Goal: Book appointment/travel/reservation

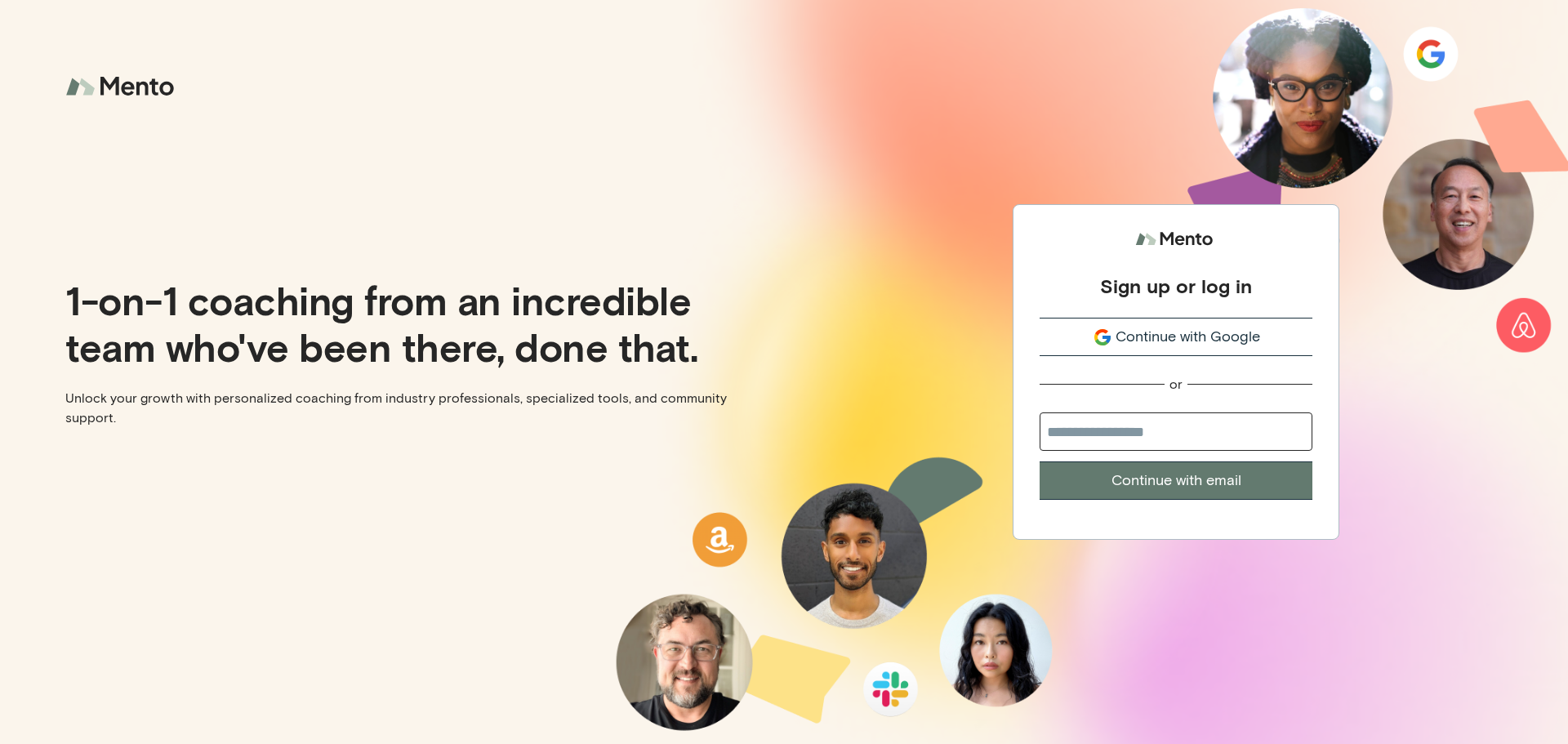
click at [1150, 439] on input "email" at bounding box center [1177, 431] width 273 height 38
type input "**********"
click at [1166, 484] on button "Continue with email" at bounding box center [1177, 480] width 273 height 38
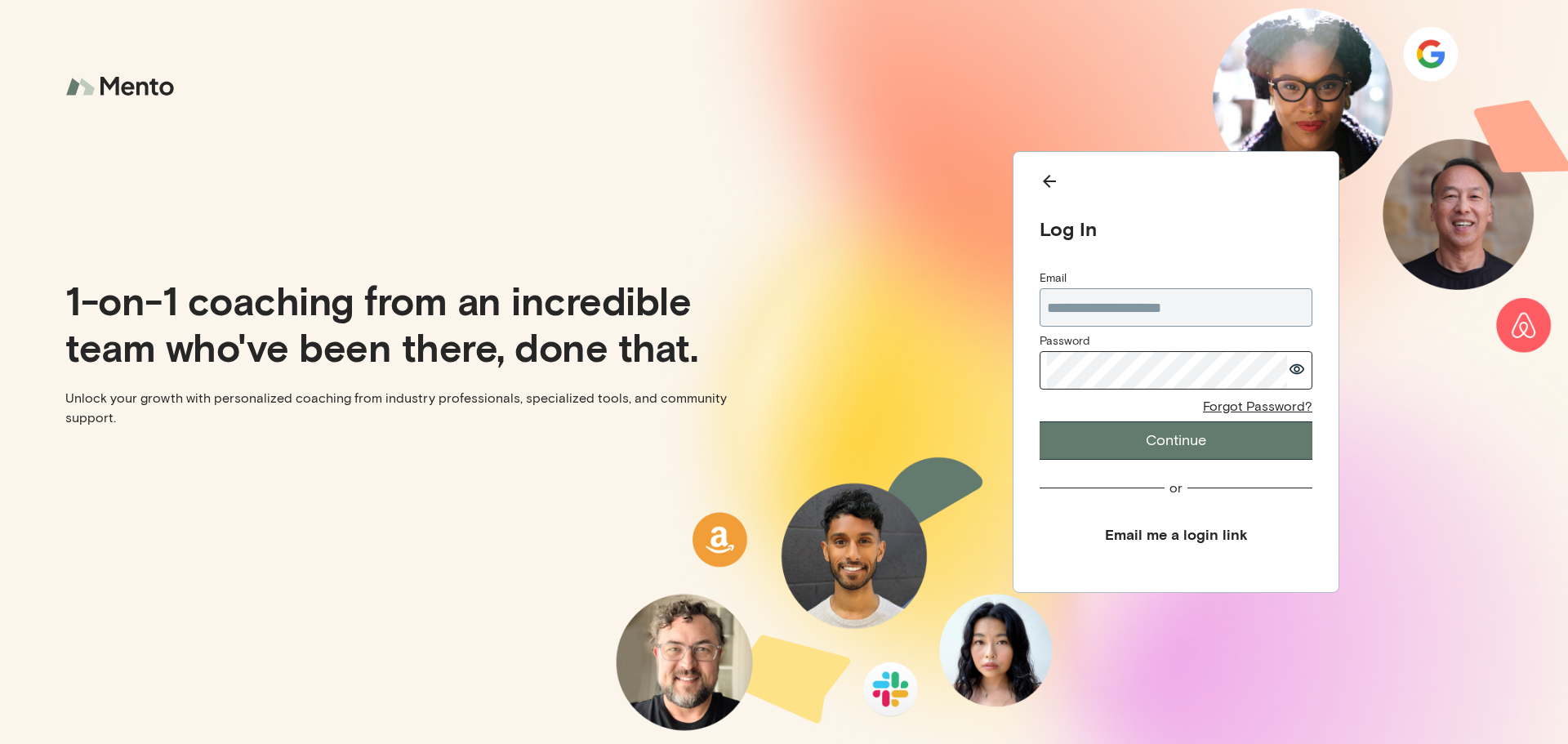
click at [1296, 368] on icon "button" at bounding box center [1297, 369] width 15 height 11
click at [1184, 431] on button "Continue" at bounding box center [1177, 440] width 273 height 38
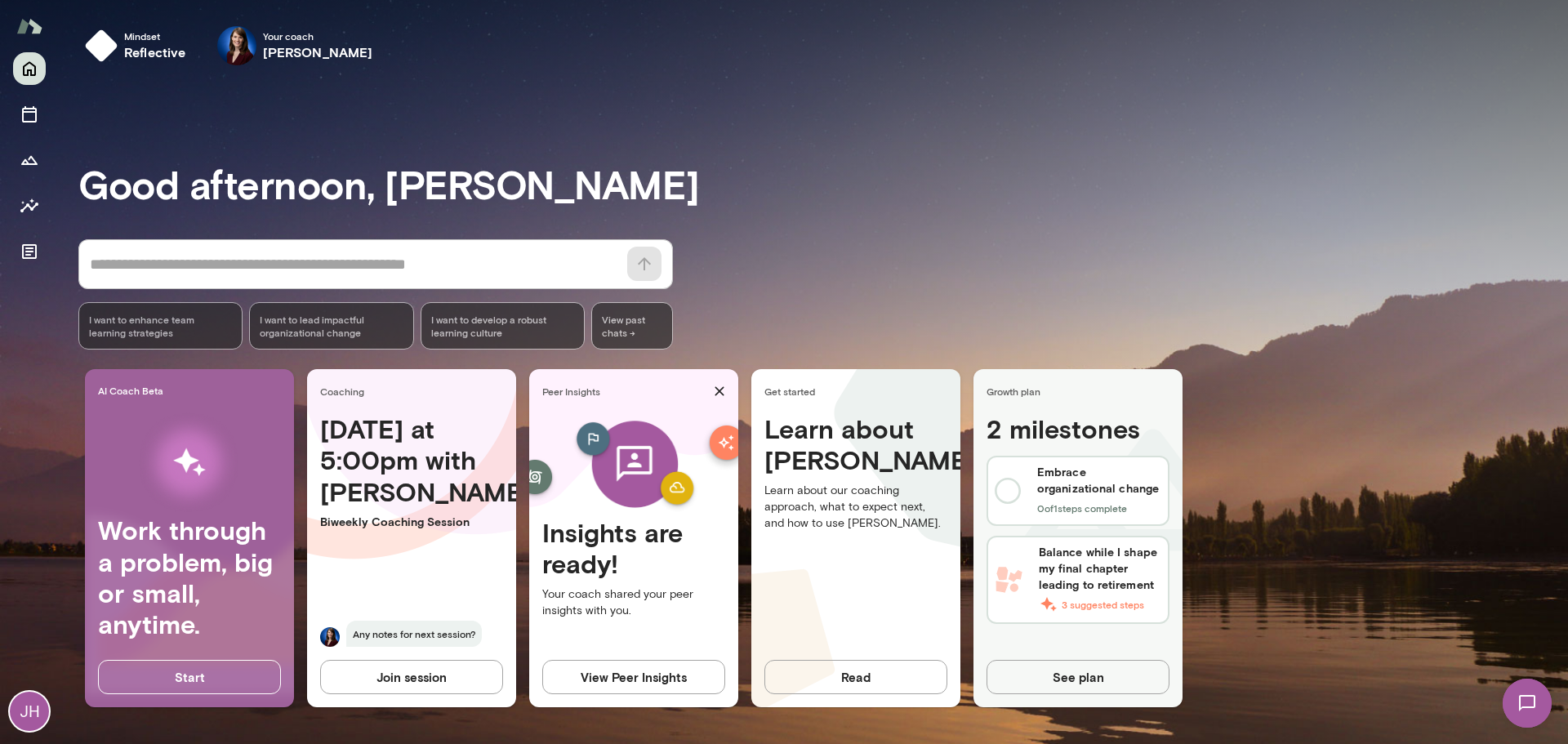
click at [22, 718] on div "JH" at bounding box center [29, 711] width 39 height 39
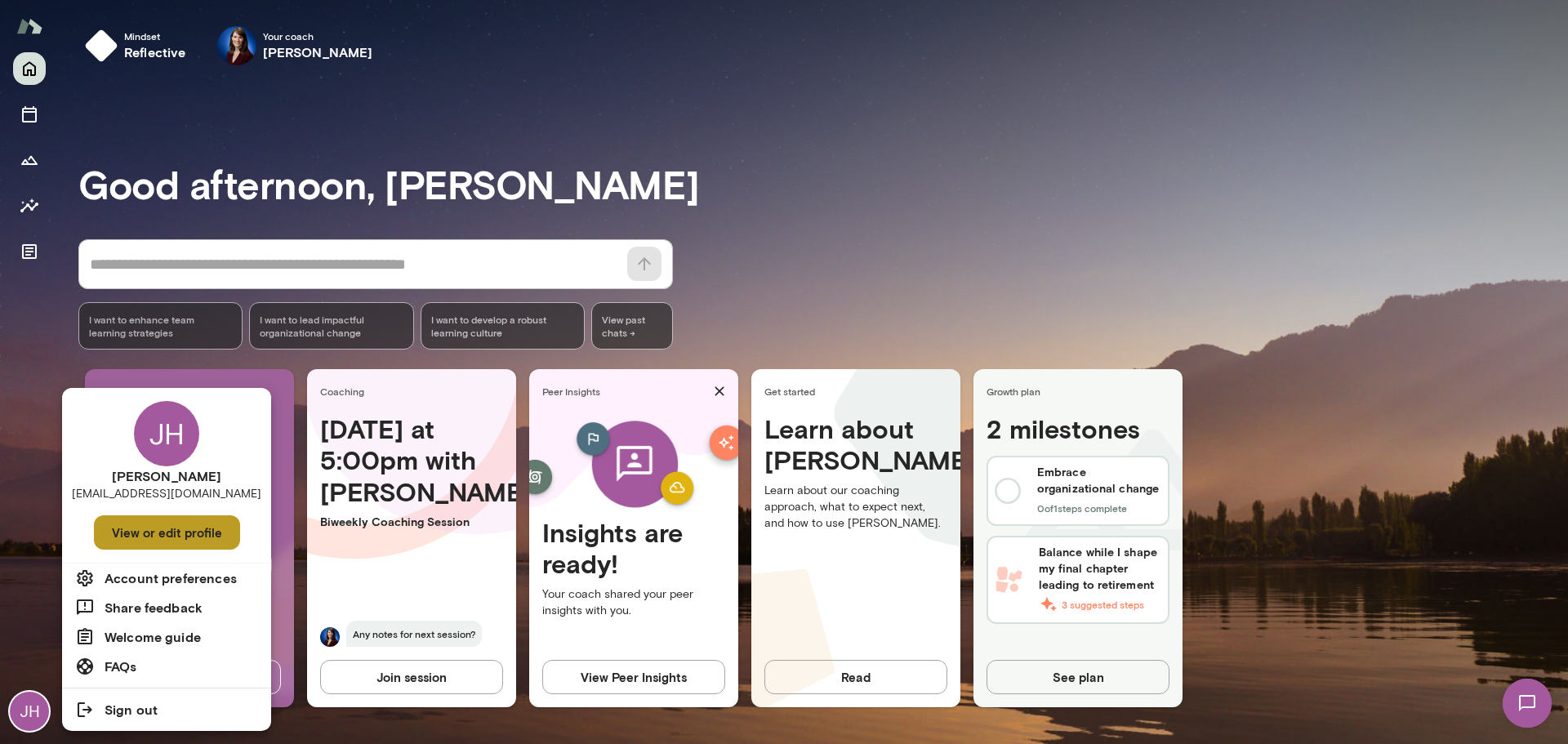
click at [178, 541] on button "View or edit profile" at bounding box center [167, 531] width 146 height 34
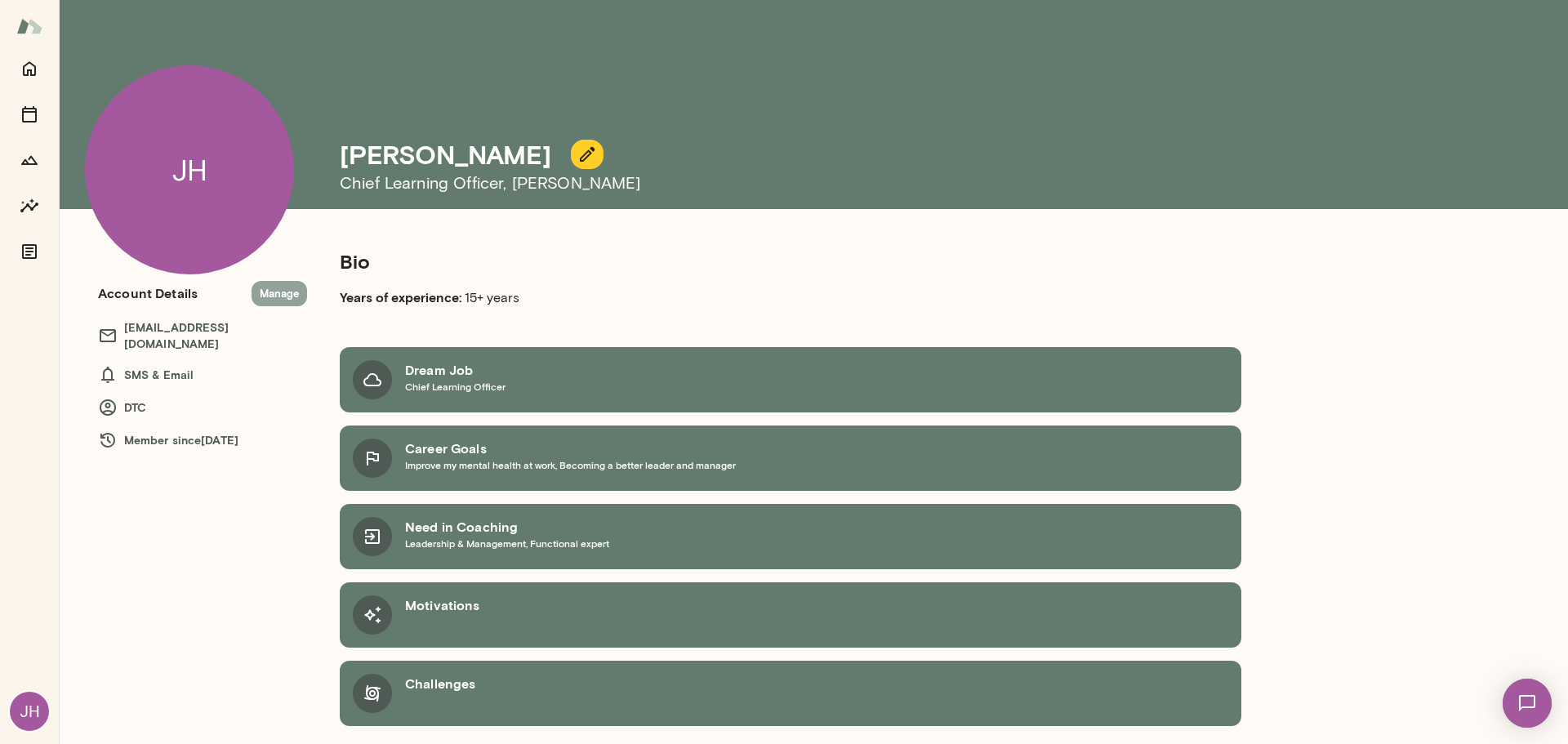
click at [284, 295] on button "Manage" at bounding box center [279, 294] width 56 height 25
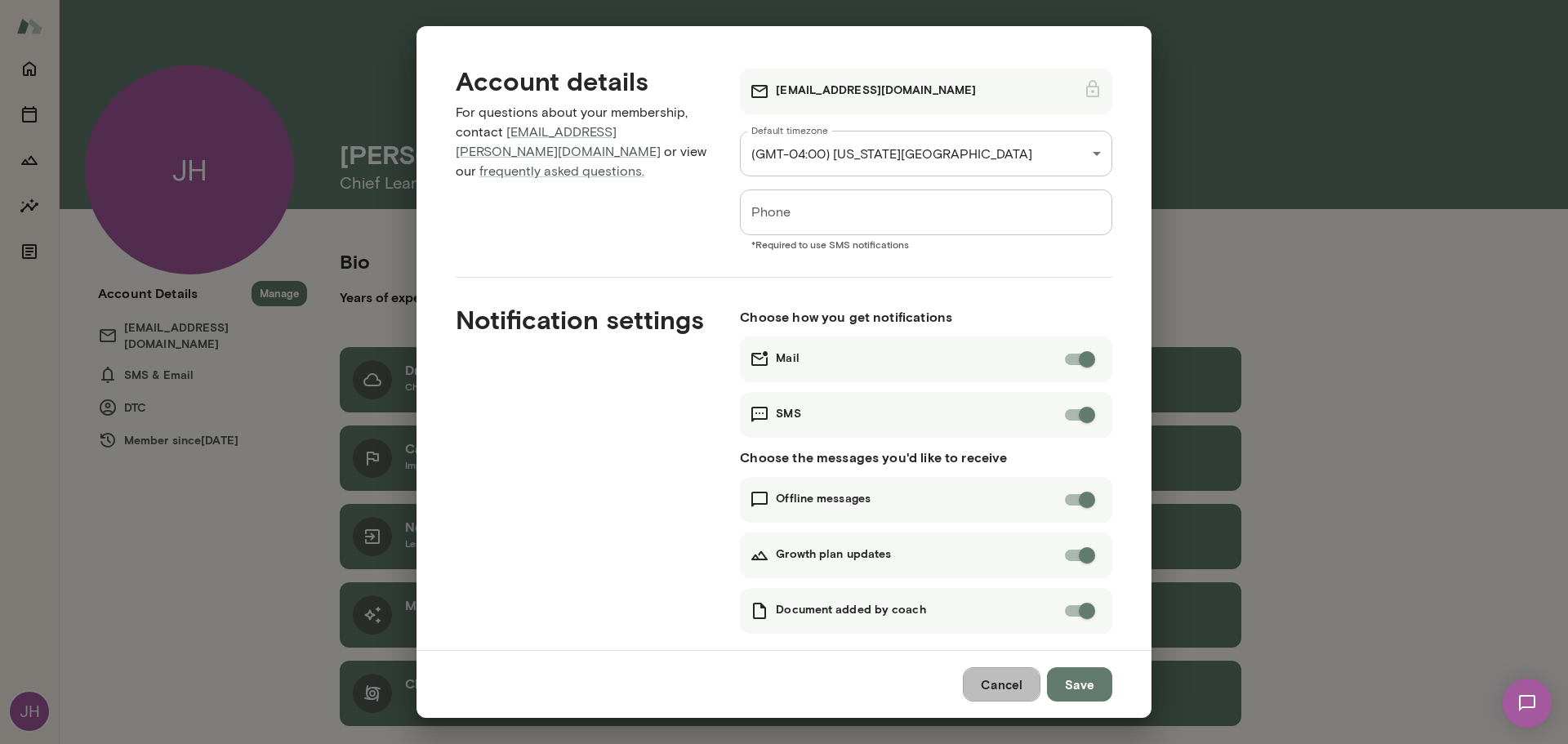
click at [1000, 674] on button "Cancel" at bounding box center [1002, 684] width 78 height 34
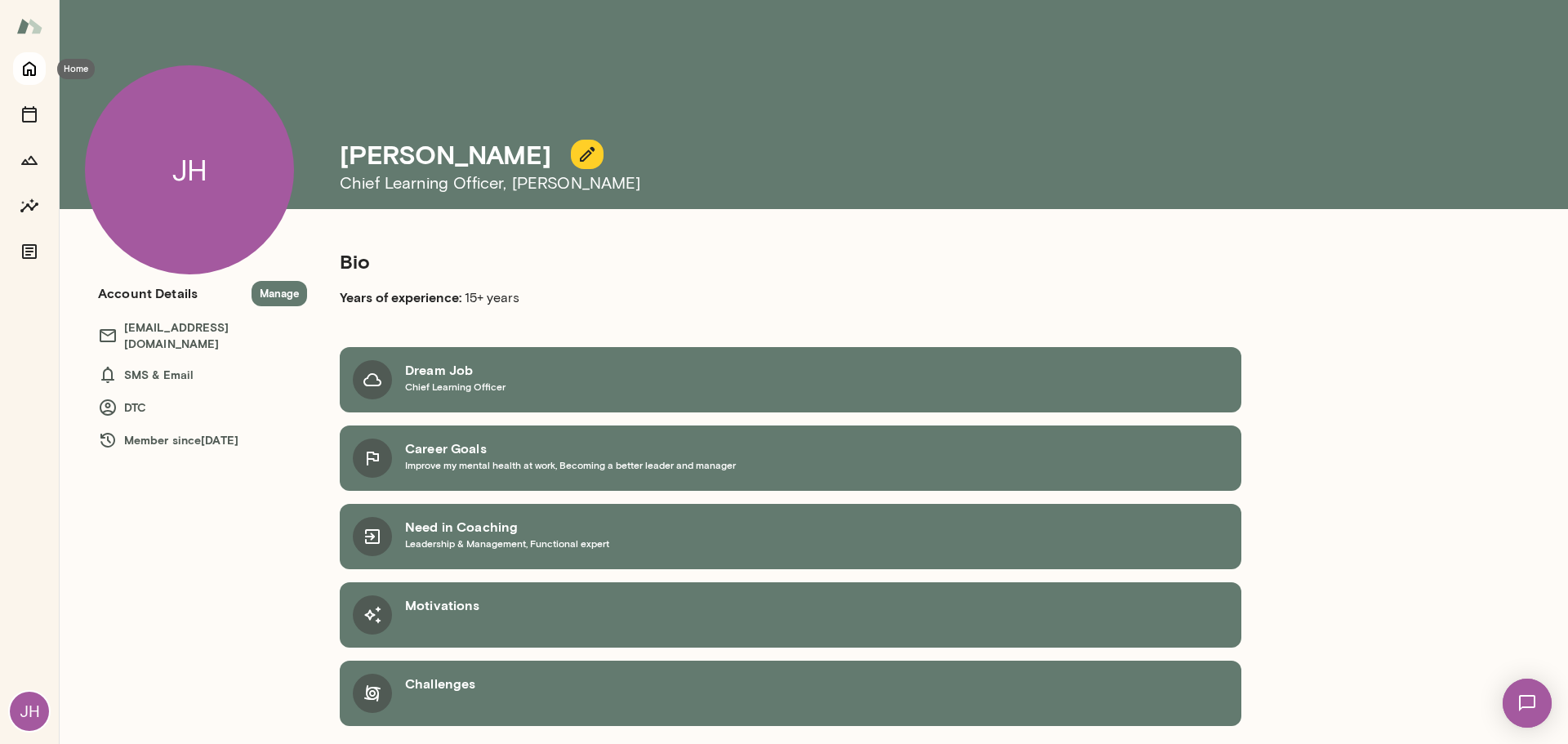
click at [20, 72] on icon "Home" at bounding box center [29, 68] width 20 height 20
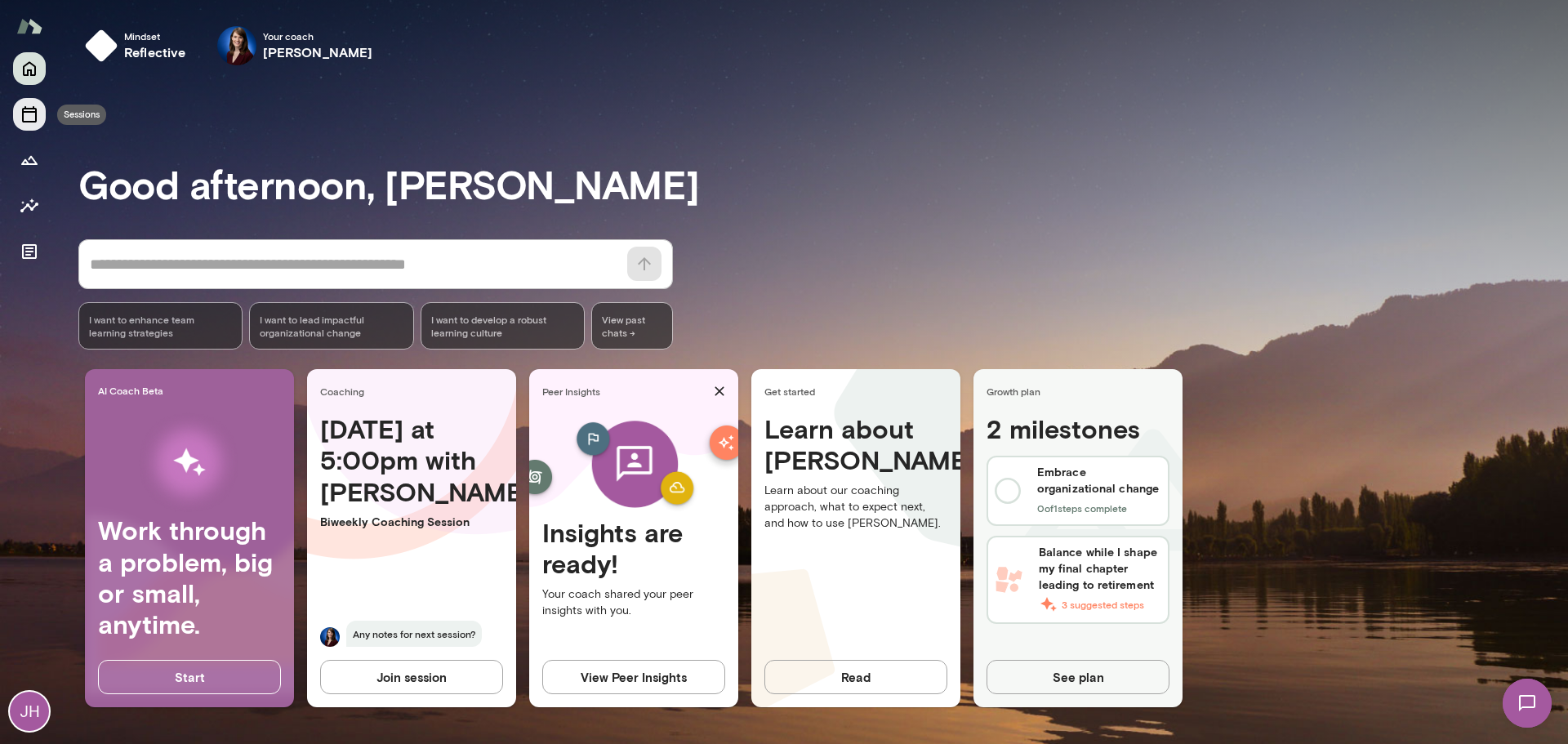
click at [24, 110] on icon "Sessions" at bounding box center [29, 114] width 20 height 20
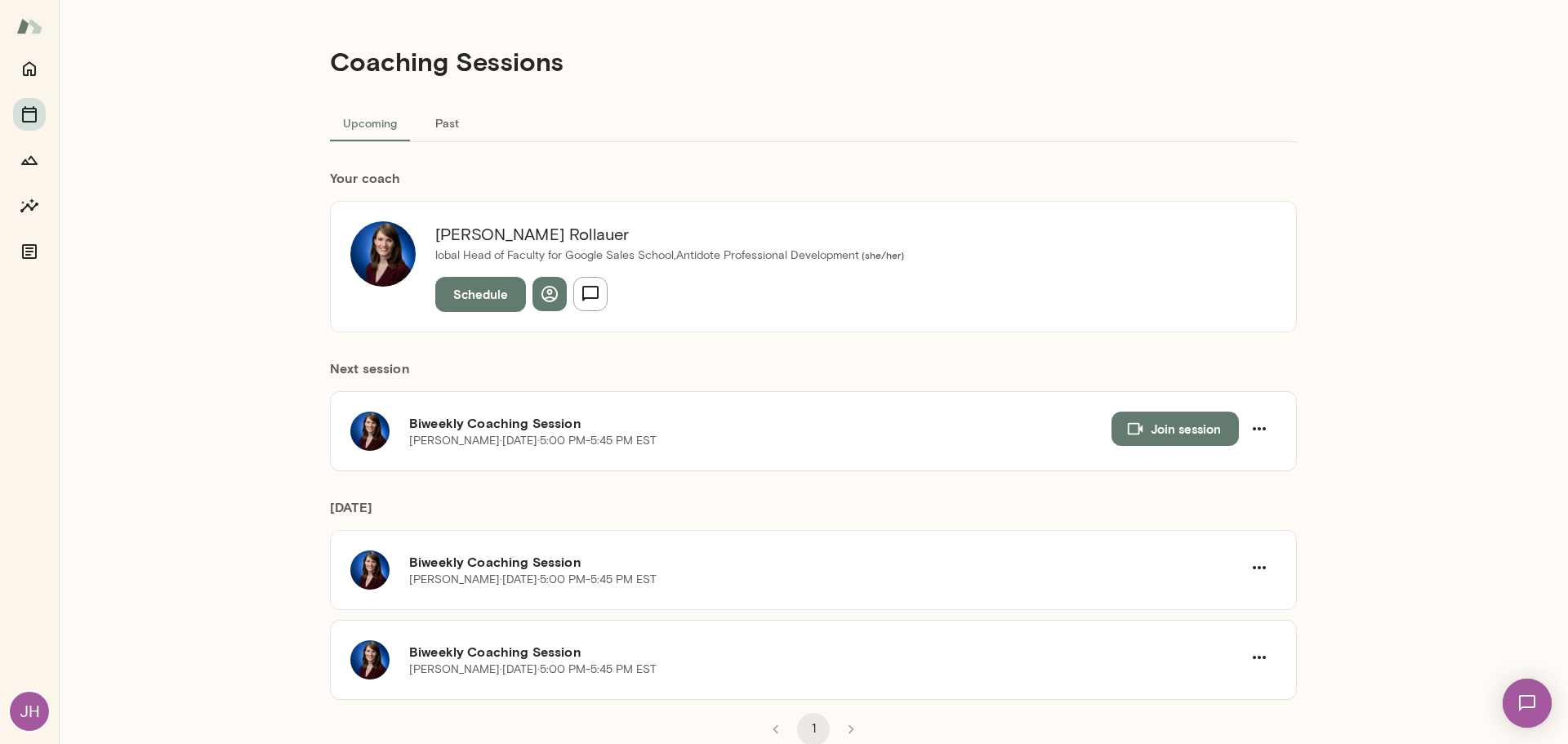
scroll to position [8, 0]
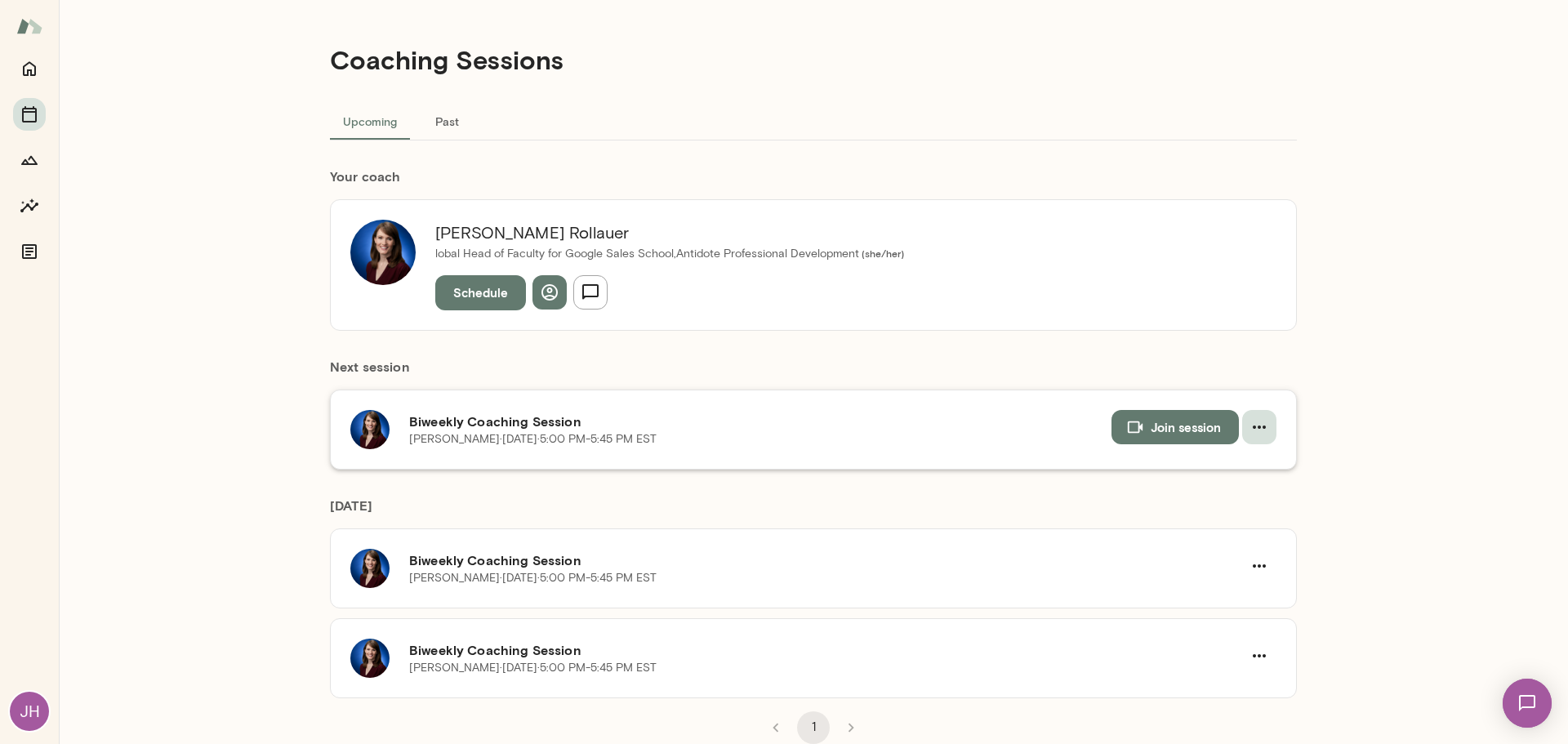
click at [1255, 432] on icon "button" at bounding box center [1260, 427] width 20 height 20
click at [1226, 457] on span "Reschedule" at bounding box center [1225, 465] width 70 height 20
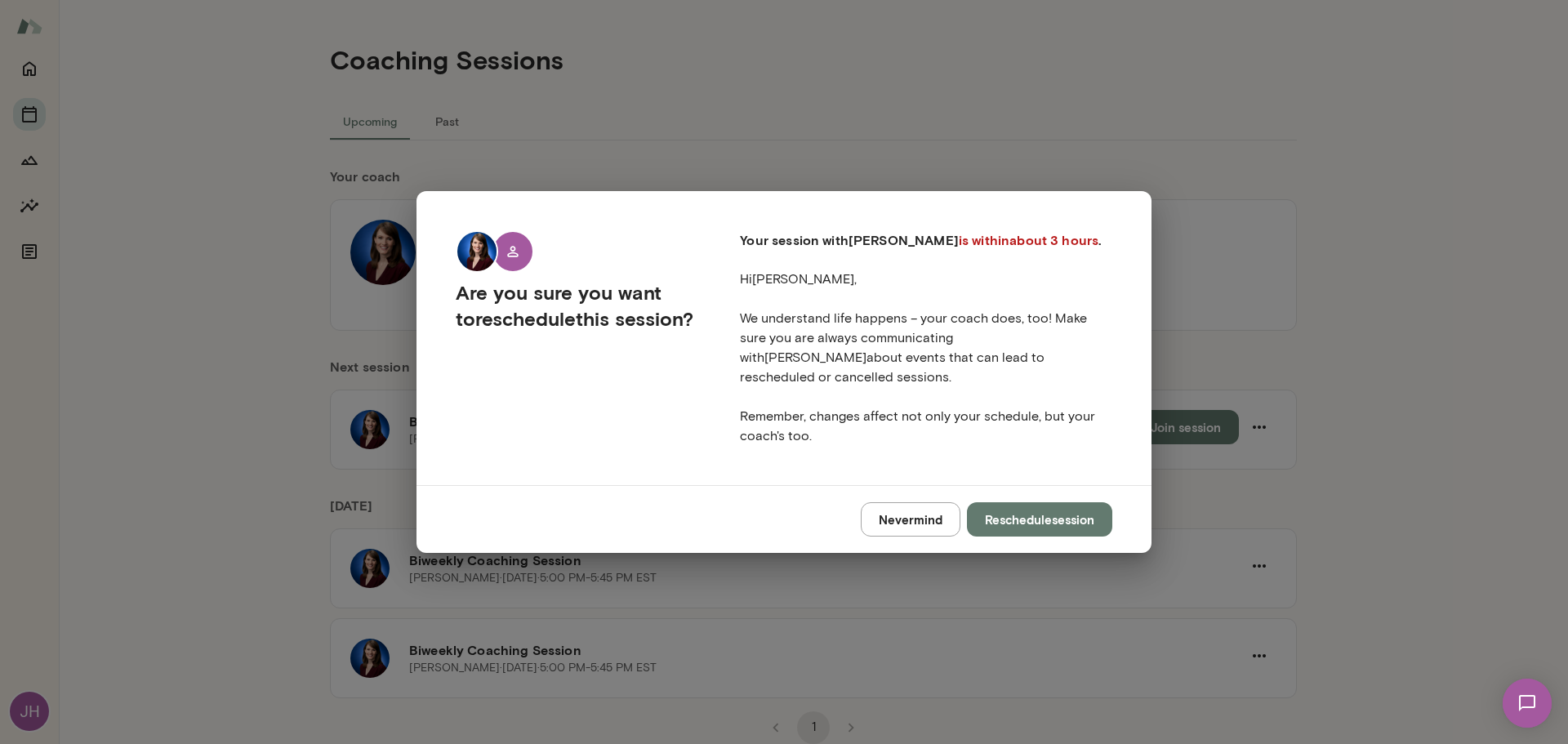
click at [1030, 507] on button "Reschedule session" at bounding box center [1039, 519] width 145 height 34
